Goal: Task Accomplishment & Management: Complete application form

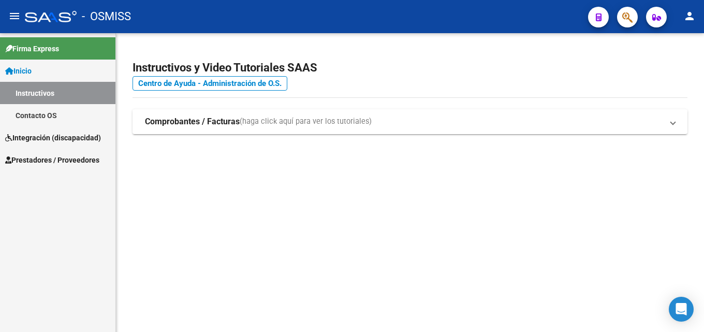
click at [39, 159] on span "Prestadores / Proveedores" at bounding box center [52, 159] width 94 height 11
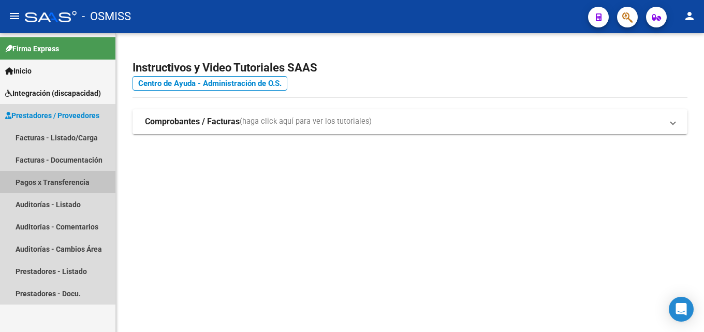
click at [53, 178] on link "Pagos x Transferencia" at bounding box center [57, 182] width 115 height 22
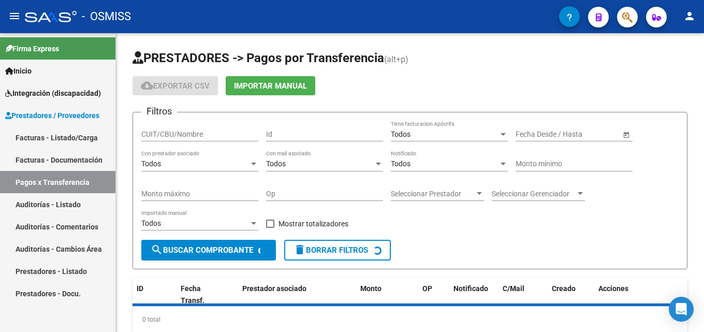
click at [59, 146] on link "Facturas - Listado/Carga" at bounding box center [57, 137] width 115 height 22
click at [60, 142] on link "Facturas - Listado/Carga" at bounding box center [57, 137] width 115 height 22
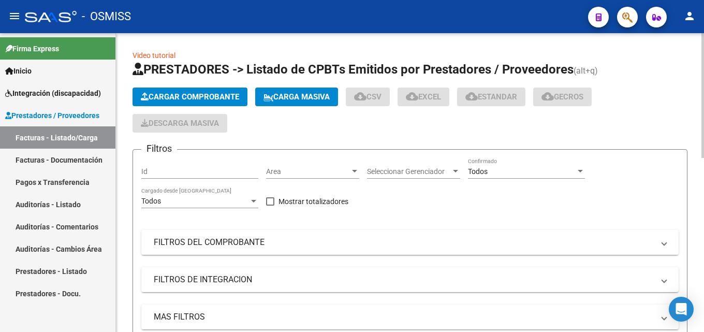
click at [165, 90] on button "Cargar Comprobante" at bounding box center [189, 96] width 115 height 19
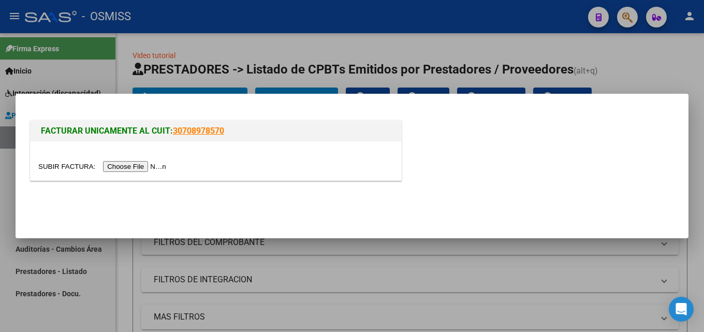
click at [156, 162] on input "file" at bounding box center [103, 166] width 131 height 11
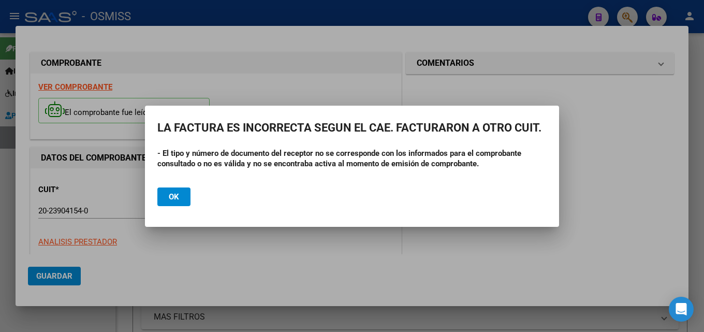
drag, startPoint x: 230, startPoint y: 155, endPoint x: 423, endPoint y: 160, distance: 192.6
click at [423, 158] on strong "- El tipo y número de documento del receptor no se corresponde con los informad…" at bounding box center [339, 159] width 364 height 20
click at [422, 186] on mat-dialog-actions "Ok" at bounding box center [351, 196] width 389 height 35
click at [183, 200] on button "Ok" at bounding box center [173, 196] width 33 height 19
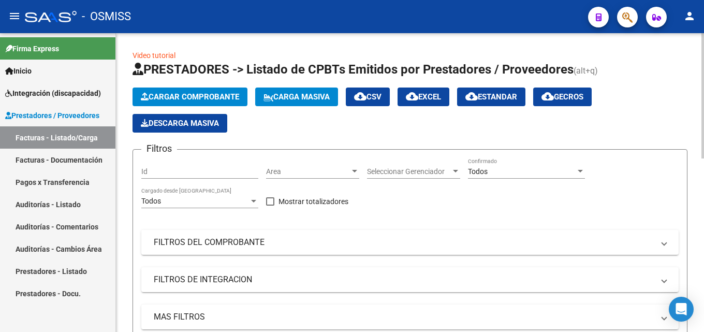
click at [185, 98] on span "Cargar Comprobante" at bounding box center [190, 96] width 98 height 9
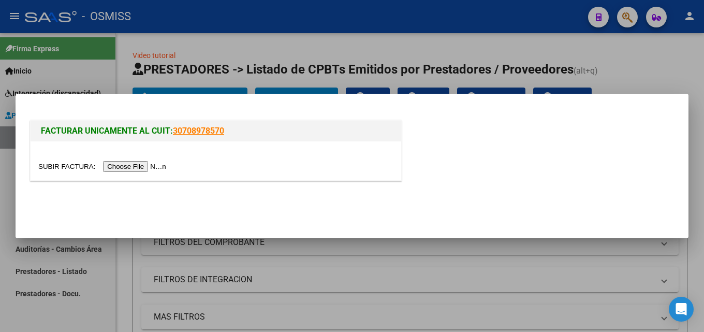
click at [113, 160] on div at bounding box center [216, 160] width 370 height 39
click at [113, 165] on input "file" at bounding box center [103, 166] width 131 height 11
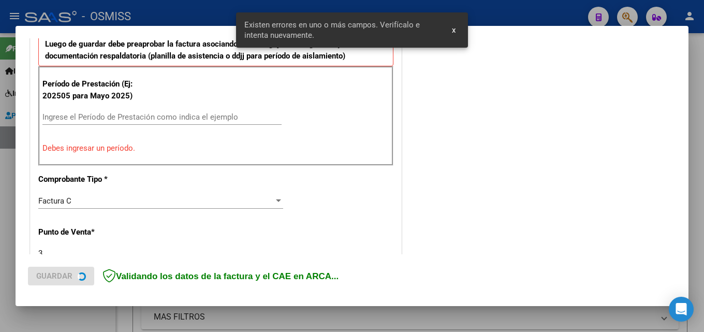
scroll to position [340, 0]
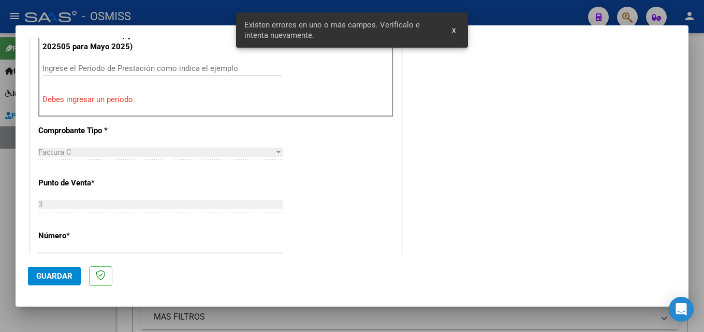
drag, startPoint x: 109, startPoint y: 77, endPoint x: 115, endPoint y: 71, distance: 8.1
click at [109, 77] on div "Ingrese el Período de Prestación como indica el ejemplo" at bounding box center [161, 73] width 239 height 25
click at [117, 68] on input "Ingrese el Período de Prestación como indica el ejemplo" at bounding box center [161, 68] width 239 height 9
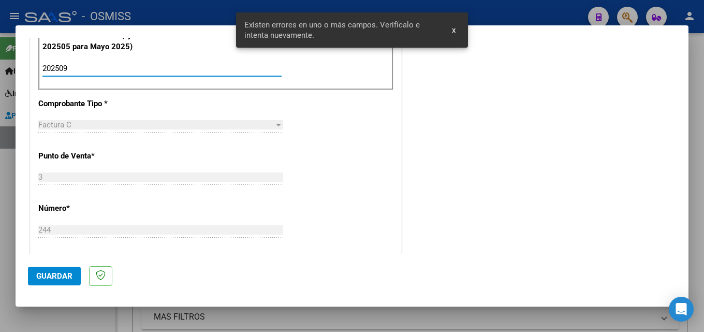
type input "202509"
click at [59, 270] on button "Guardar" at bounding box center [54, 275] width 53 height 19
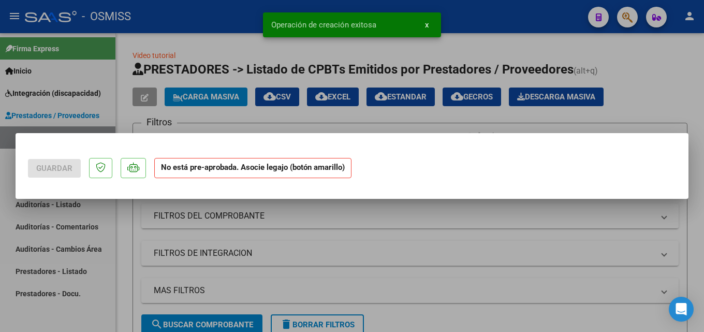
scroll to position [0, 0]
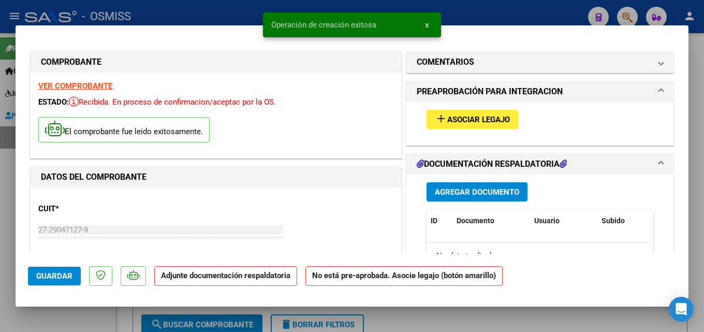
click at [457, 189] on span "Agregar Documento" at bounding box center [477, 191] width 84 height 9
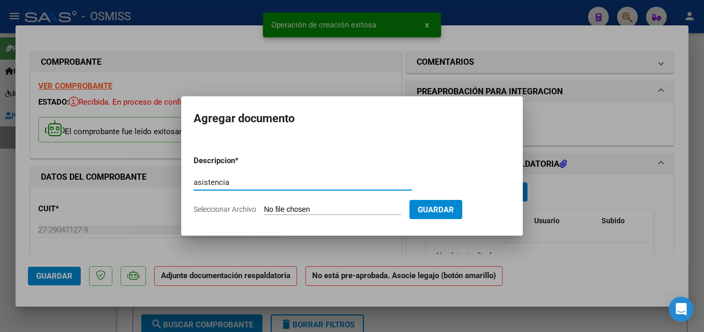
type input "asistencia"
click at [270, 213] on input "Seleccionar Archivo" at bounding box center [332, 210] width 137 height 10
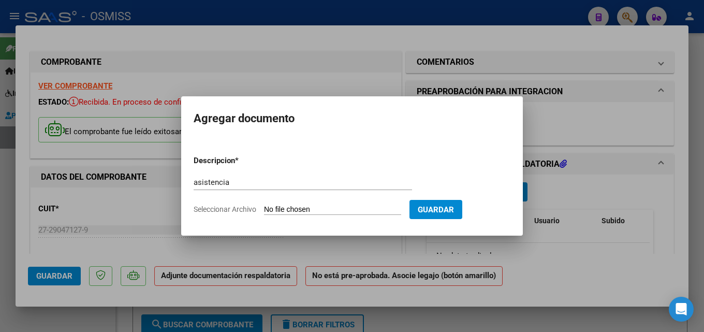
type input "C:\fakepath\Asistencia Vallejos Tiziana Septiembre.pdf"
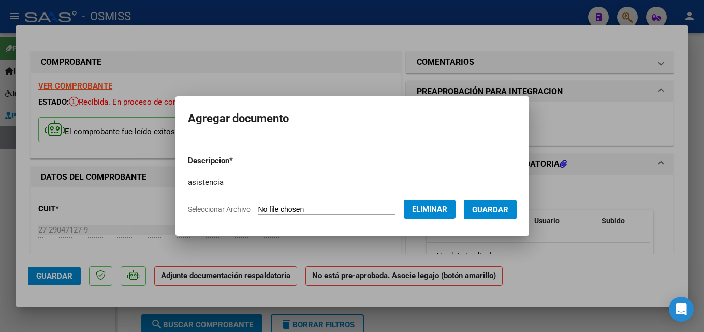
click at [502, 213] on span "Guardar" at bounding box center [490, 209] width 36 height 9
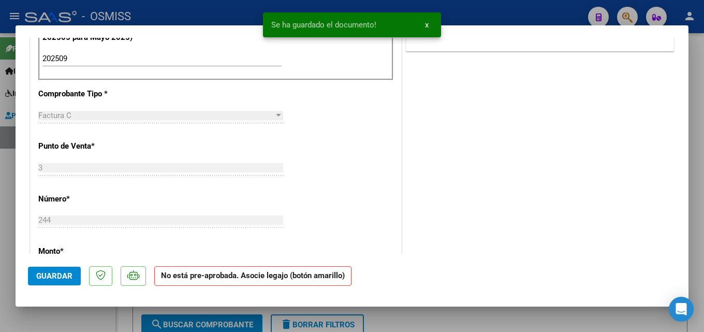
scroll to position [362, 0]
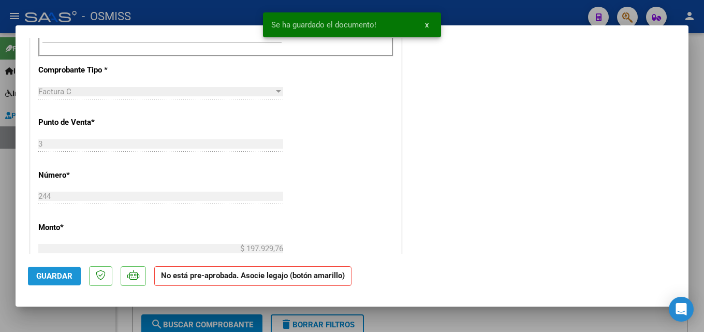
click at [58, 274] on span "Guardar" at bounding box center [54, 275] width 36 height 9
click at [212, 13] on div at bounding box center [352, 166] width 704 height 332
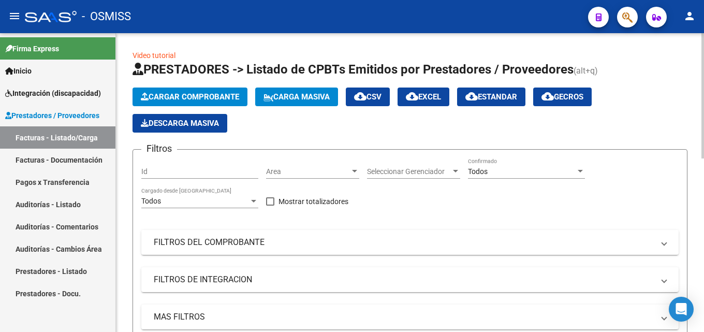
click at [215, 99] on span "Cargar Comprobante" at bounding box center [190, 96] width 98 height 9
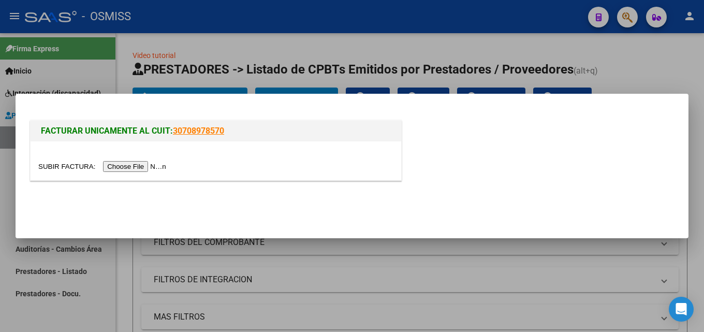
click at [129, 168] on input "file" at bounding box center [103, 166] width 131 height 11
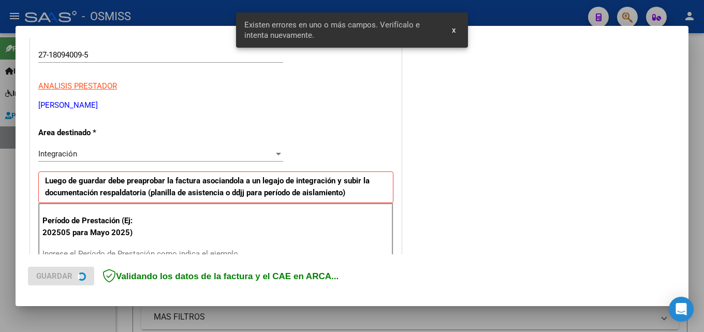
scroll to position [253, 0]
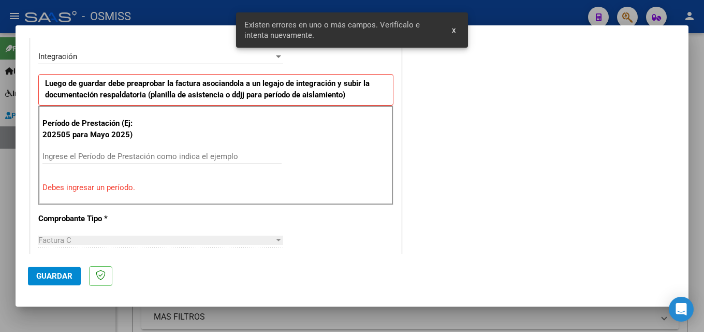
click at [82, 155] on input "Ingrese el Período de Prestación como indica el ejemplo" at bounding box center [161, 156] width 239 height 9
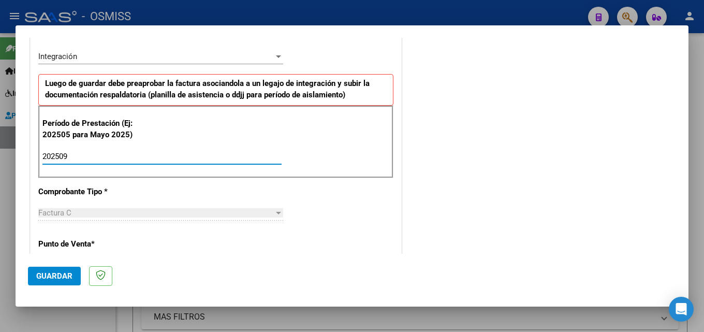
type input "202509"
click at [59, 275] on span "Guardar" at bounding box center [54, 275] width 36 height 9
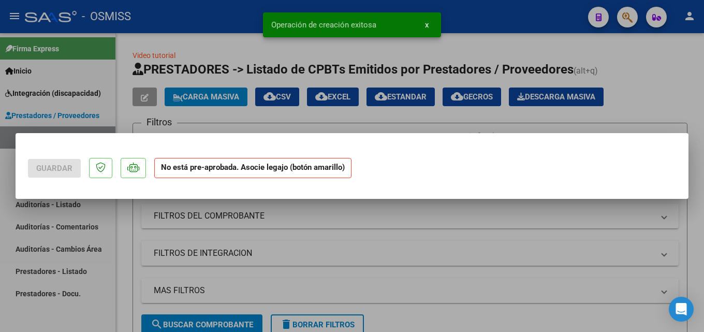
scroll to position [0, 0]
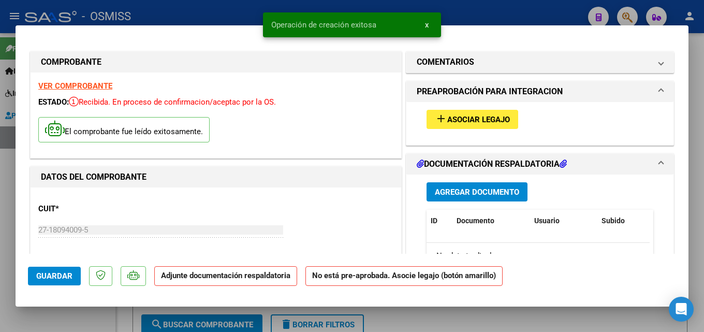
click at [449, 190] on span "Agregar Documento" at bounding box center [477, 191] width 84 height 9
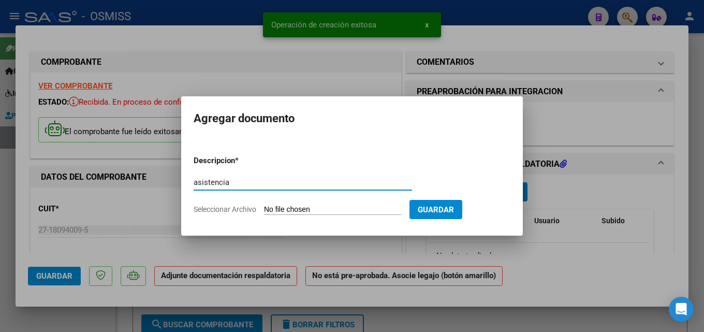
type input "asistencia"
click at [290, 207] on input "Seleccionar Archivo" at bounding box center [332, 210] width 137 height 10
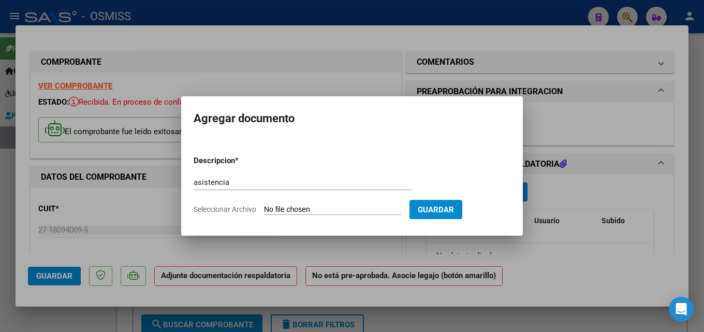
type input "C:\fakepath\ASISTENCIA [DATE].pdf"
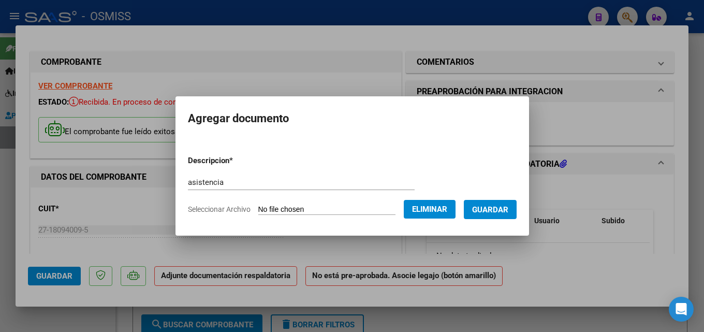
click at [503, 210] on span "Guardar" at bounding box center [490, 209] width 36 height 9
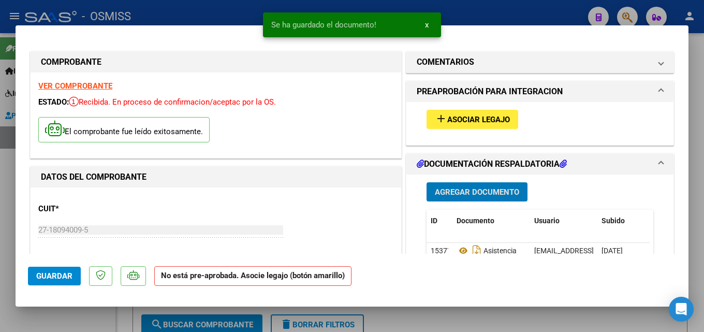
click at [447, 120] on span "Asociar Legajo" at bounding box center [478, 119] width 63 height 9
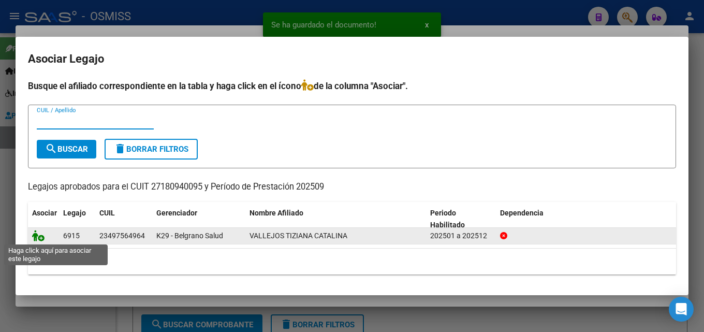
click at [41, 240] on icon at bounding box center [38, 235] width 12 height 11
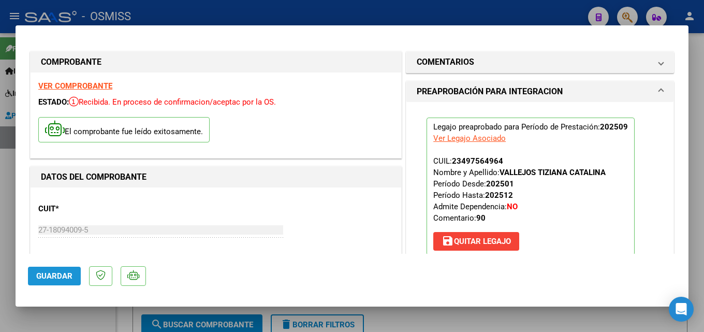
click at [57, 283] on button "Guardar" at bounding box center [54, 275] width 53 height 19
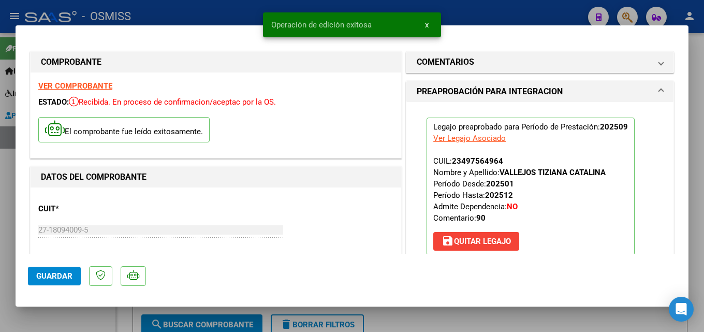
click at [253, 14] on div "Operación de edición exitosa x" at bounding box center [351, 25] width 203 height 50
click at [173, 11] on div at bounding box center [352, 166] width 704 height 332
type input "$ 0,00"
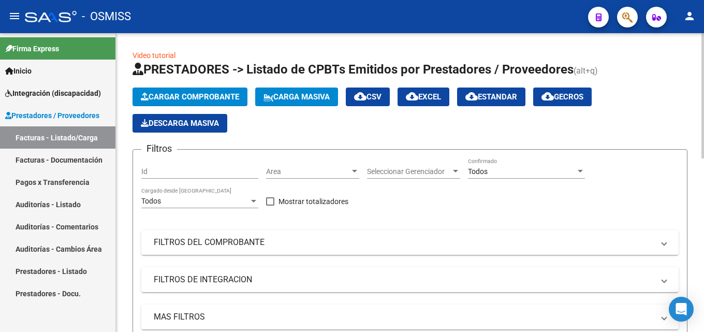
click at [171, 98] on span "Cargar Comprobante" at bounding box center [190, 96] width 98 height 9
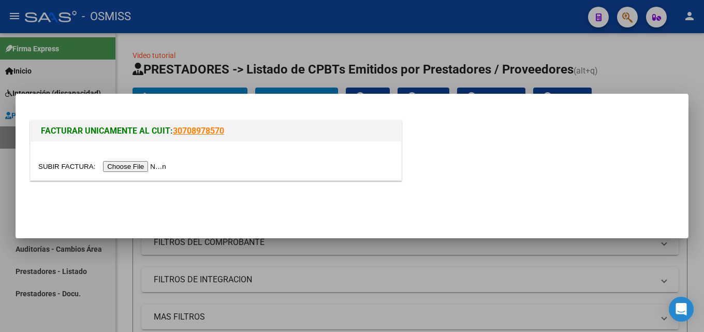
click at [141, 167] on input "file" at bounding box center [103, 166] width 131 height 11
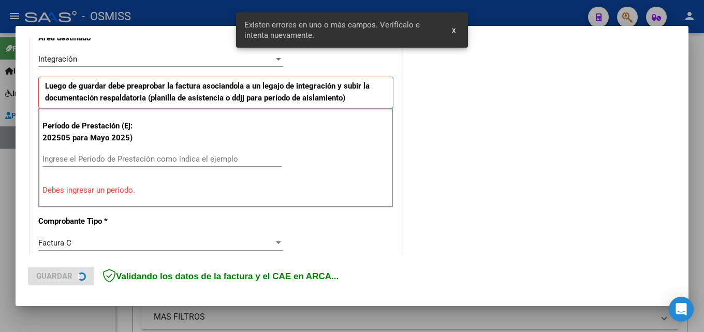
scroll to position [253, 0]
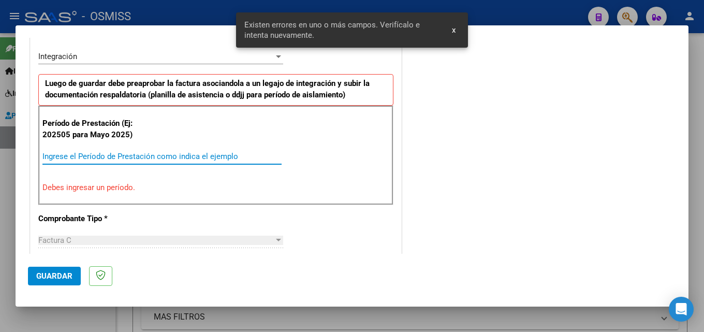
click at [124, 157] on input "Ingrese el Período de Prestación como indica el ejemplo" at bounding box center [161, 156] width 239 height 9
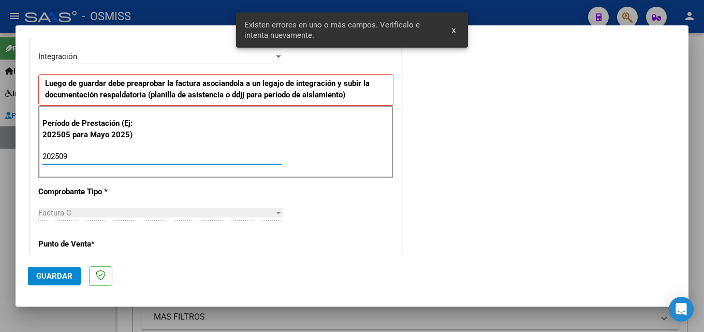
type input "202509"
click at [61, 280] on span "Guardar" at bounding box center [54, 275] width 36 height 9
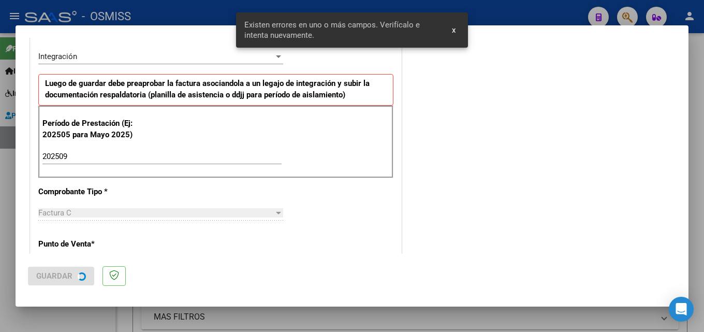
scroll to position [0, 0]
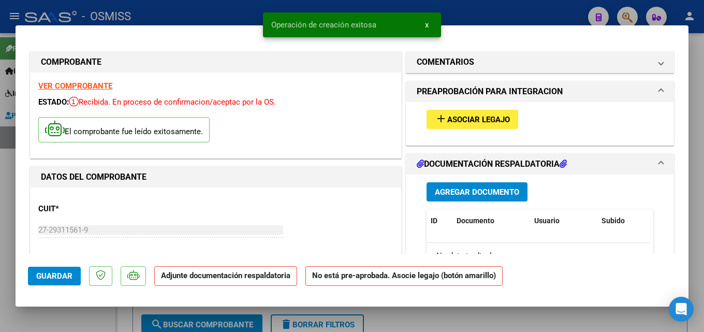
click at [479, 119] on span "Asociar Legajo" at bounding box center [478, 119] width 63 height 9
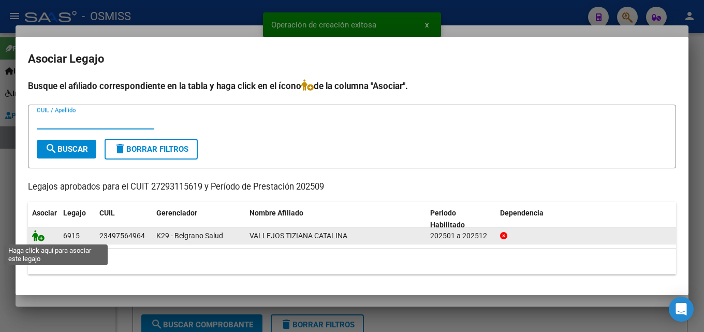
click at [36, 240] on icon at bounding box center [38, 235] width 12 height 11
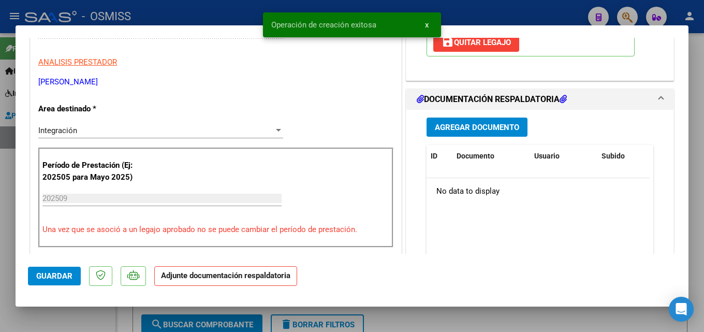
scroll to position [207, 0]
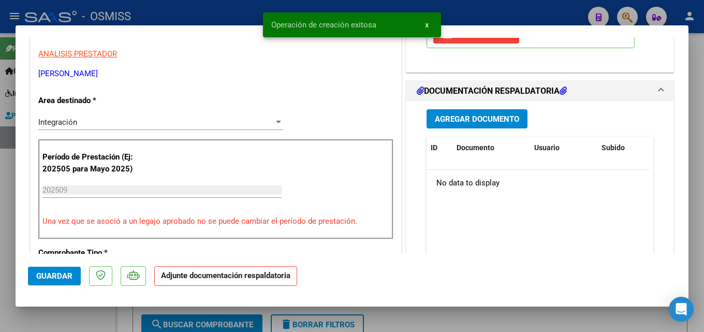
click at [472, 112] on button "Agregar Documento" at bounding box center [476, 118] width 101 height 19
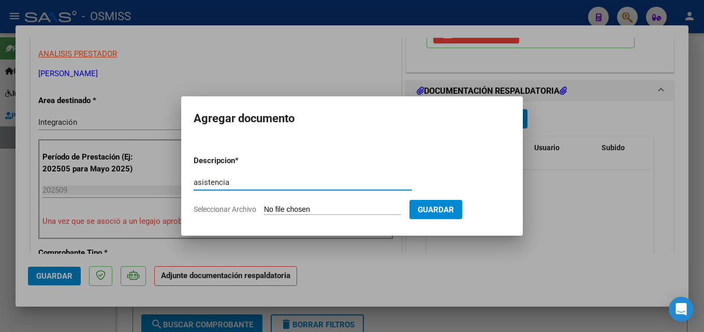
type input "asistencia"
click at [288, 201] on form "Descripcion * asistencia Escriba aquí una descripcion Seleccionar Archivo Guard…" at bounding box center [352, 185] width 317 height 76
click at [287, 207] on input "Seleccionar Archivo" at bounding box center [332, 210] width 137 height 10
type input "C:\fakepath\ASISTENCIA [DATE] (1).pdf"
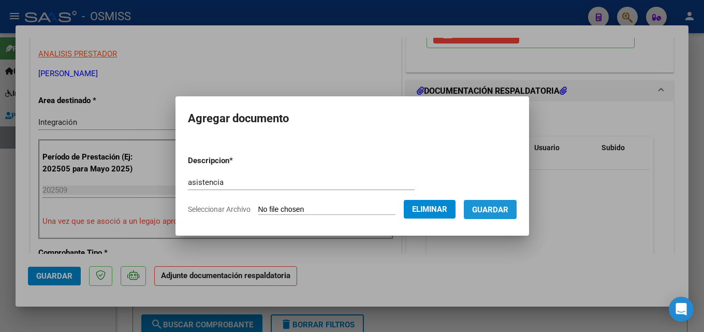
click at [494, 215] on button "Guardar" at bounding box center [490, 209] width 53 height 19
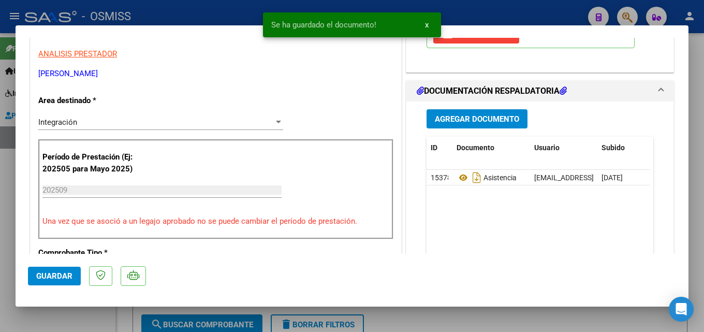
click at [205, 11] on div at bounding box center [352, 166] width 704 height 332
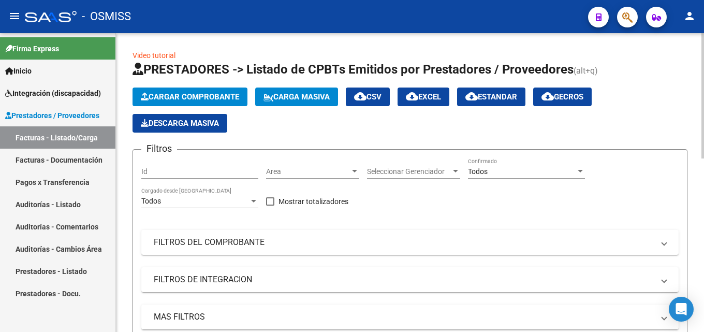
click at [161, 96] on span "Cargar Comprobante" at bounding box center [190, 96] width 98 height 9
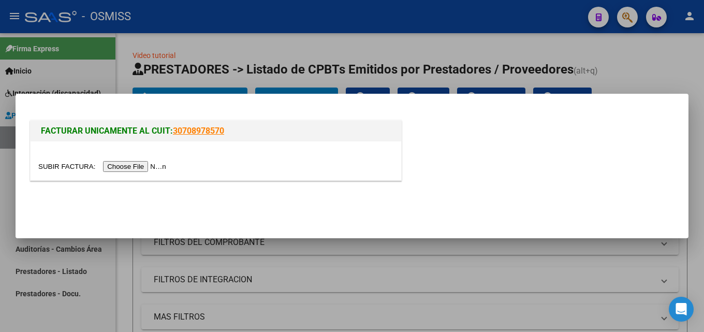
click at [142, 162] on input "file" at bounding box center [103, 166] width 131 height 11
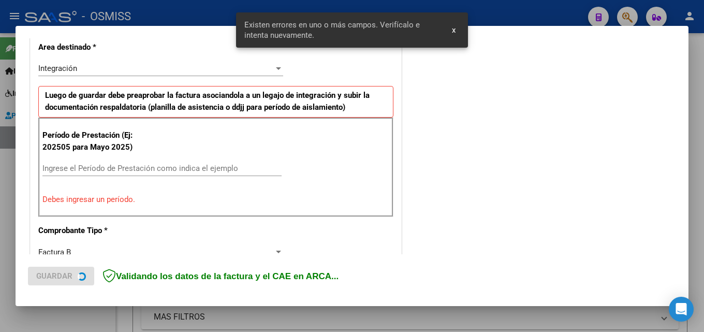
scroll to position [253, 0]
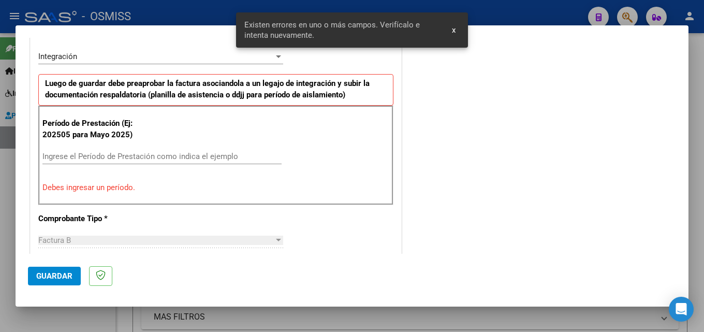
click at [166, 152] on input "Ingrese el Período de Prestación como indica el ejemplo" at bounding box center [161, 156] width 239 height 9
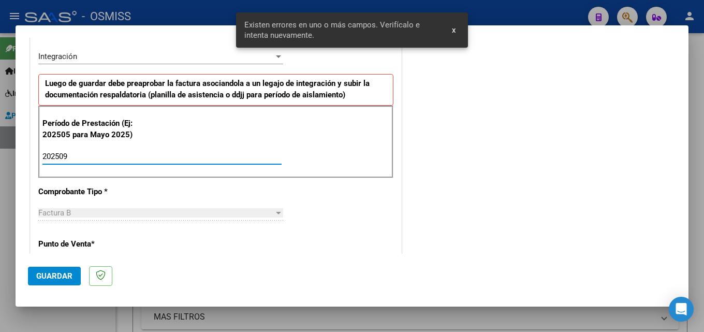
type input "202509"
click at [62, 278] on span "Guardar" at bounding box center [54, 275] width 36 height 9
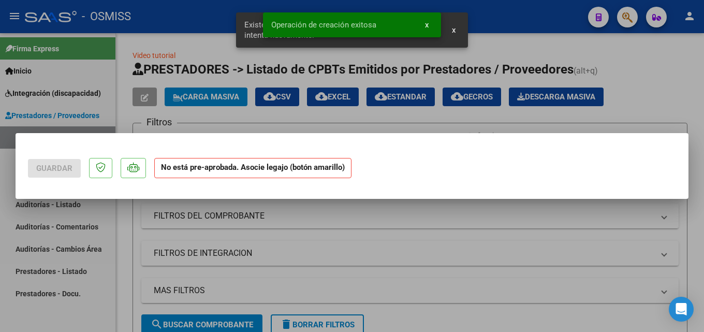
scroll to position [0, 0]
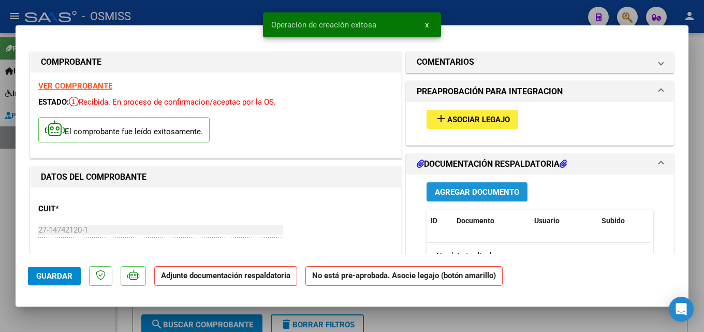
click at [463, 196] on span "Agregar Documento" at bounding box center [477, 191] width 84 height 9
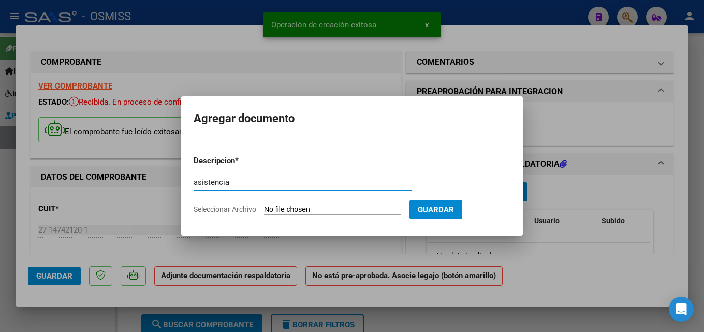
type input "asistencia"
click at [283, 213] on input "Seleccionar Archivo" at bounding box center [332, 210] width 137 height 10
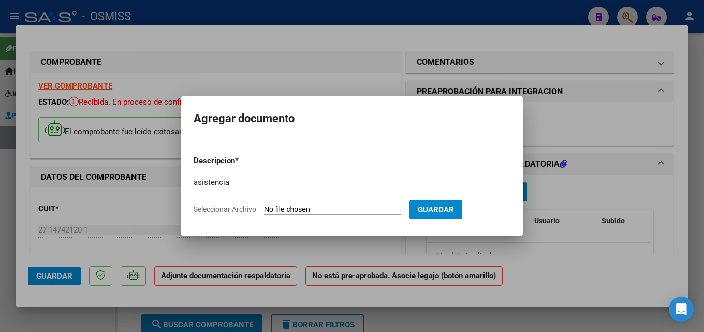
type input "C:\fakepath\09 ASISTENCIA.pdf"
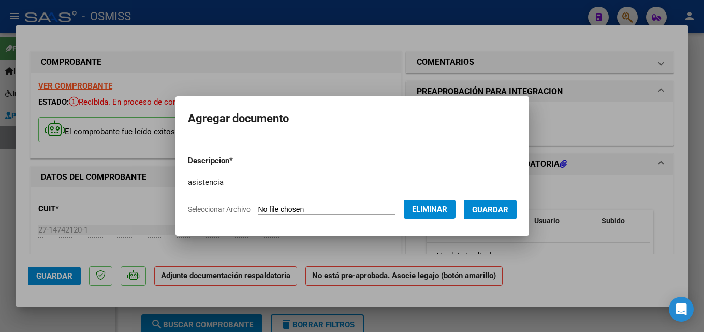
click at [498, 212] on span "Guardar" at bounding box center [490, 209] width 36 height 9
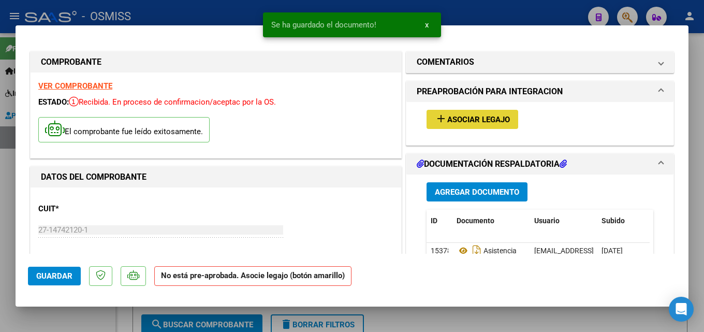
click at [463, 115] on span "Asociar Legajo" at bounding box center [478, 119] width 63 height 9
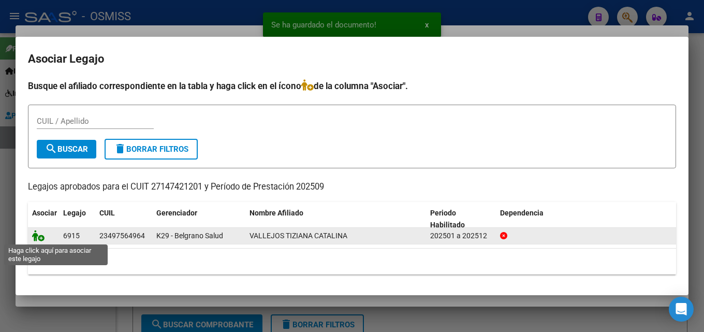
click at [36, 238] on icon at bounding box center [38, 235] width 12 height 11
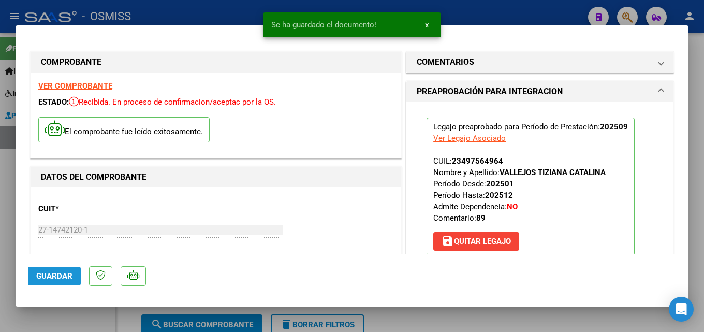
click at [59, 277] on span "Guardar" at bounding box center [54, 275] width 36 height 9
drag, startPoint x: 230, startPoint y: 19, endPoint x: 212, endPoint y: 2, distance: 24.5
click at [230, 18] on div at bounding box center [352, 166] width 704 height 332
